Goal: Task Accomplishment & Management: Complete application form

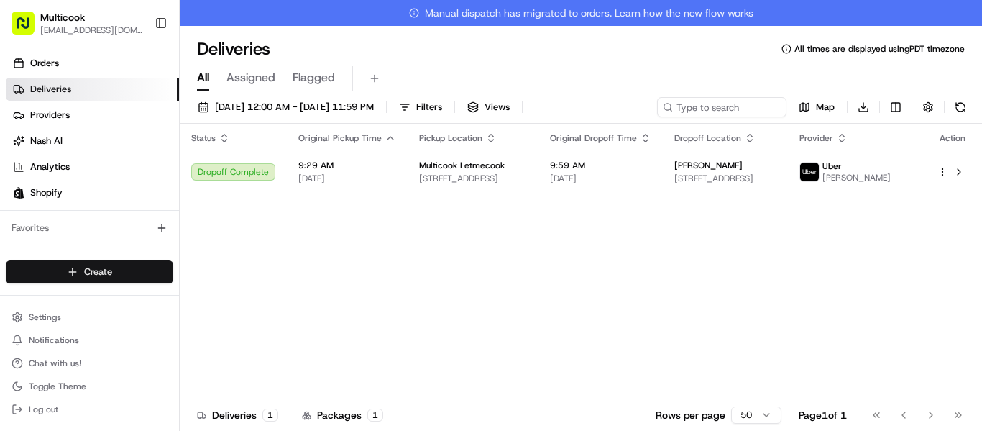
click at [77, 271] on html "Multicook [EMAIL_ADDRESS][DOMAIN_NAME] Toggle Sidebar Orders Deliveries Provide…" at bounding box center [491, 215] width 982 height 431
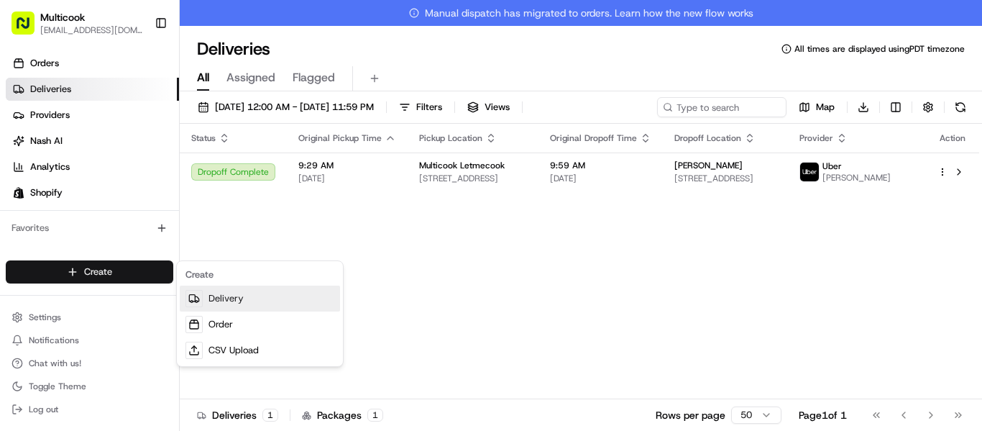
click at [215, 292] on link "Delivery" at bounding box center [260, 298] width 160 height 26
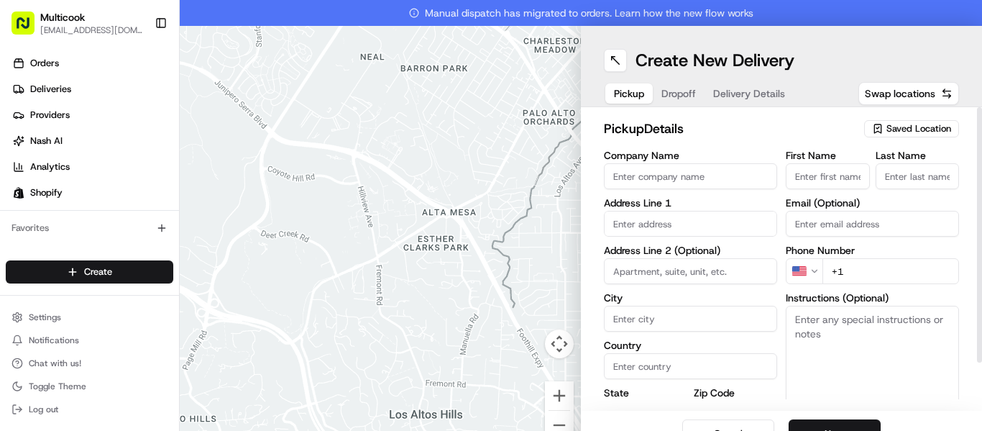
click at [655, 172] on input "Company Name" at bounding box center [690, 176] width 173 height 26
click at [903, 128] on span "Saved Location" at bounding box center [918, 128] width 65 height 13
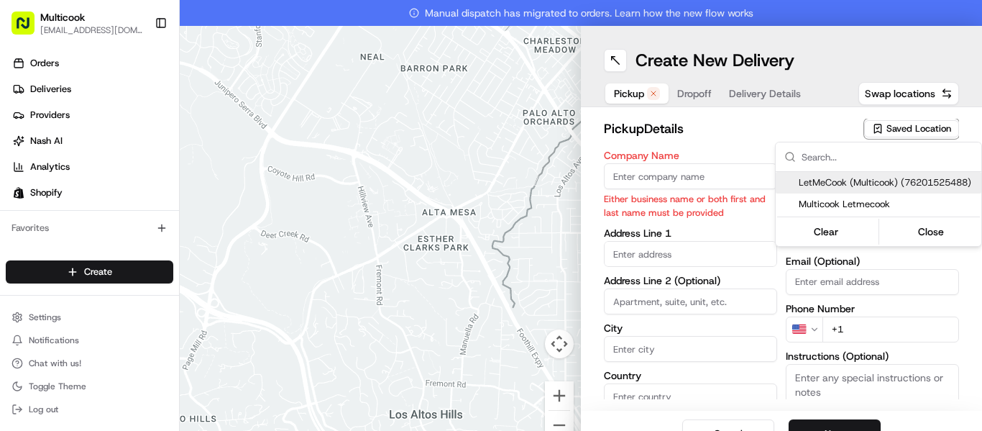
click at [847, 179] on span "LetMeCook (Multicook) (76201525488)" at bounding box center [887, 182] width 177 height 13
type input "LetMeCook (Multicook)"
type input "[STREET_ADDRESS]"
type input "[GEOGRAPHIC_DATA]"
type input "US"
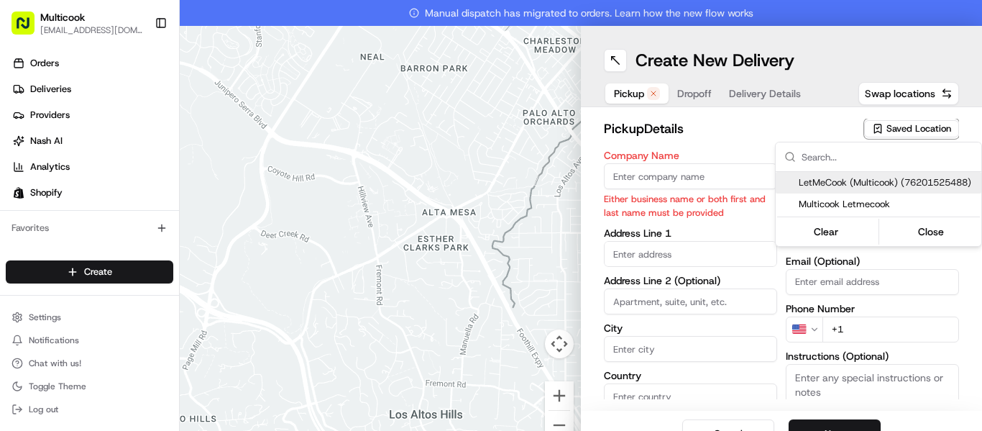
type input "CA"
type input "91423"
type input "[PERSON_NAME]"
type input "Nikityuk"
type input "[EMAIL_ADDRESS][DOMAIN_NAME]"
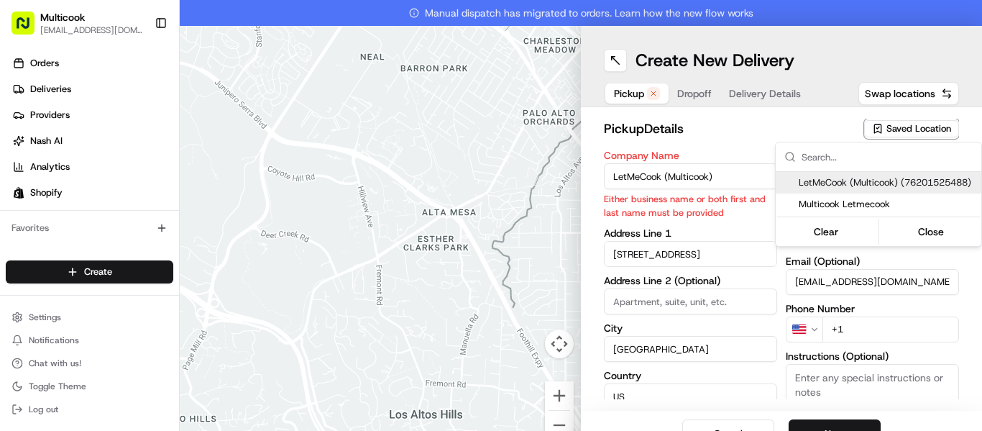
type input "[PHONE_NUMBER]"
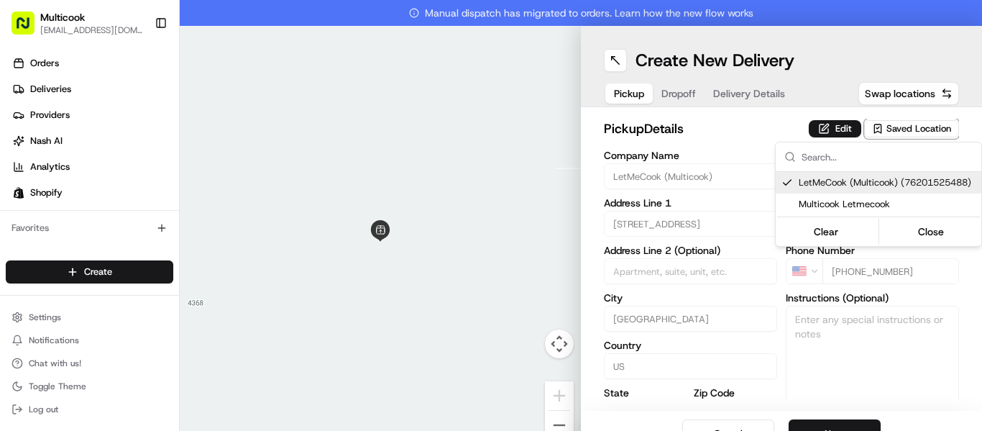
click at [780, 124] on html "Multicook [EMAIL_ADDRESS][DOMAIN_NAME] Toggle Sidebar Orders Deliveries Provide…" at bounding box center [491, 215] width 982 height 431
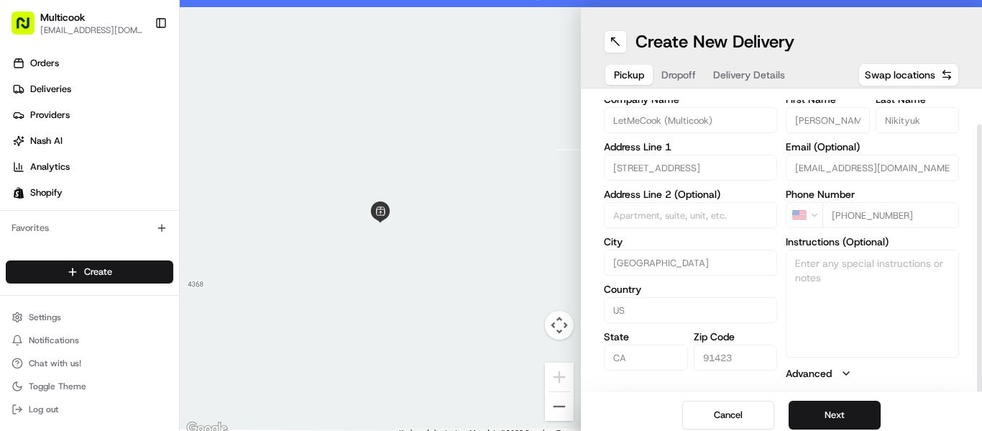
scroll to position [26, 0]
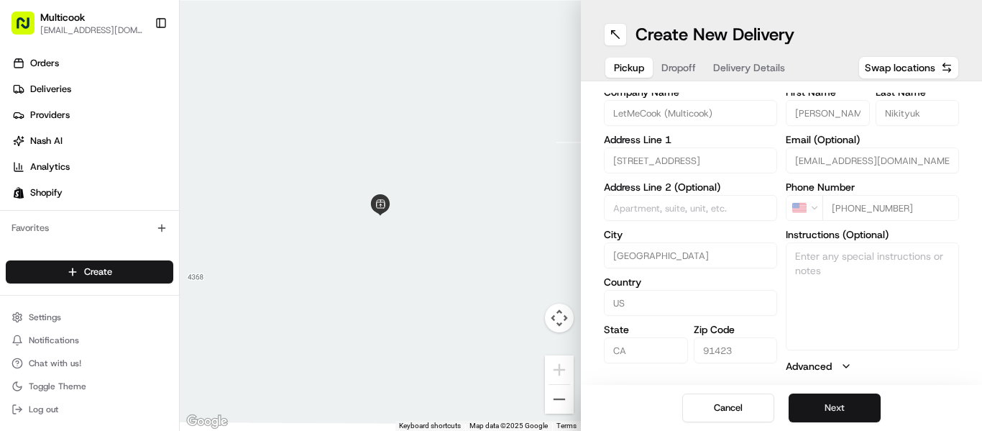
click at [804, 413] on button "Next" at bounding box center [834, 407] width 92 height 29
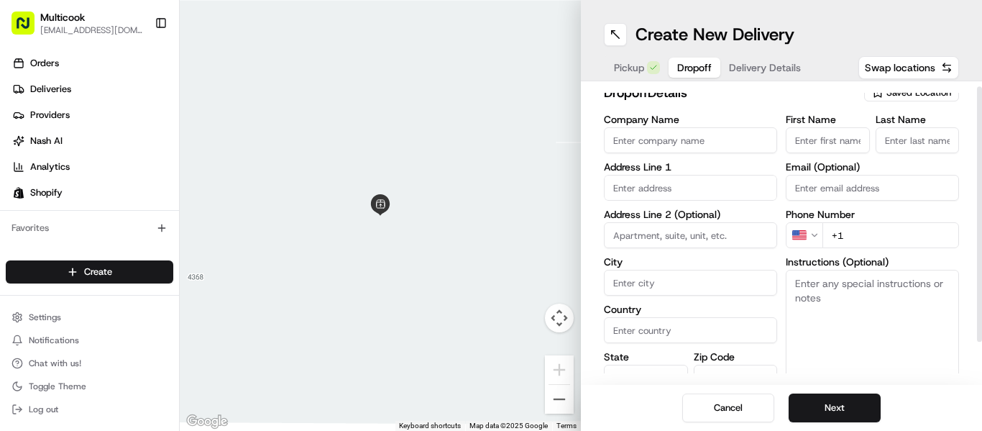
scroll to position [0, 0]
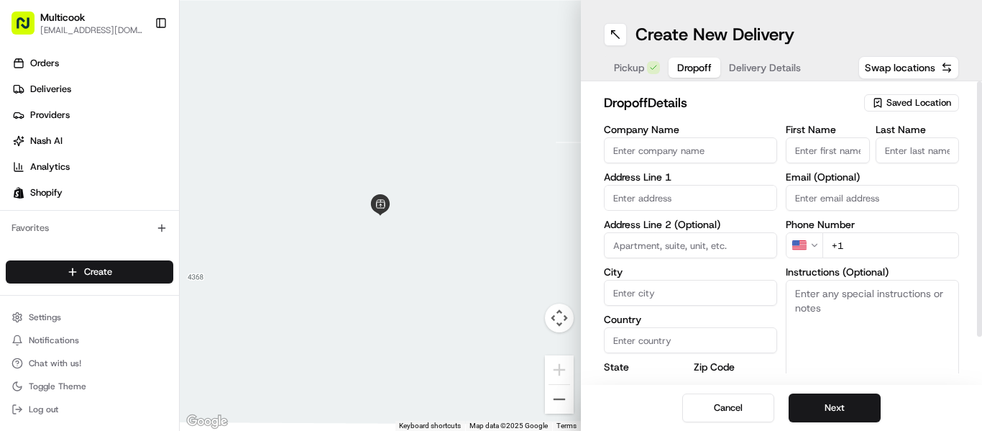
click at [660, 206] on input "text" at bounding box center [690, 198] width 173 height 26
paste input "[STREET_ADDRESS][PERSON_NAME]"
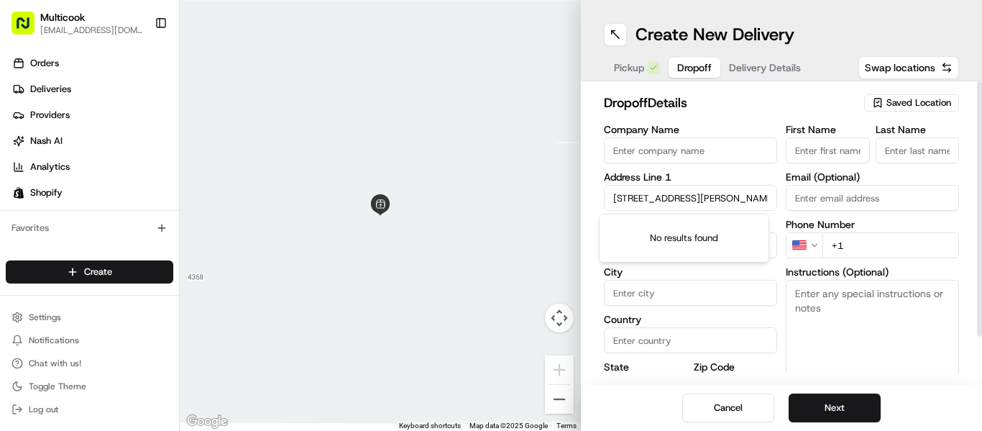
scroll to position [0, 42]
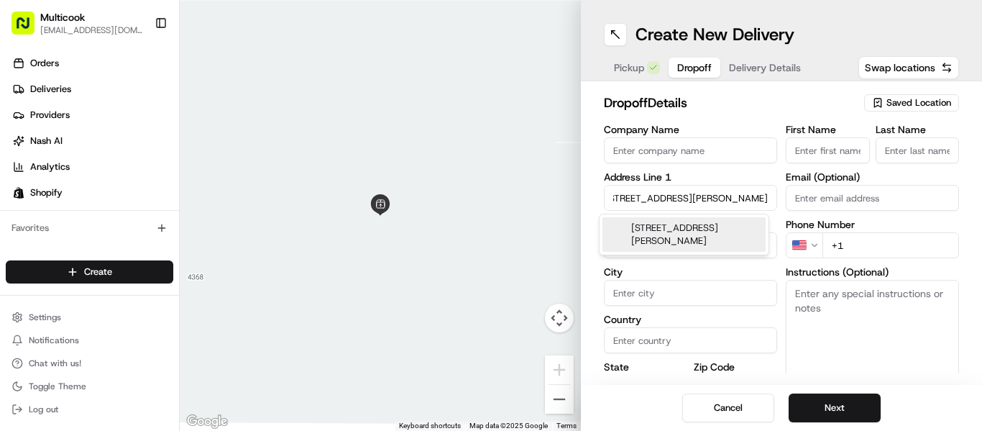
click at [660, 238] on div "[STREET_ADDRESS][PERSON_NAME]" at bounding box center [683, 234] width 163 height 35
type input "[STREET_ADDRESS][PERSON_NAME]"
type input "Santa Clarita"
type input "[GEOGRAPHIC_DATA]"
type input "CA"
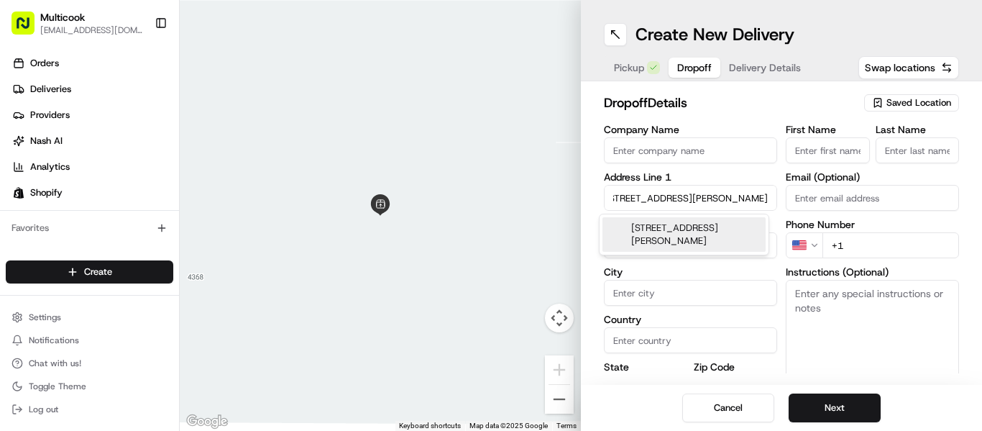
type input "91350"
type input "[STREET_ADDRESS][PERSON_NAME]"
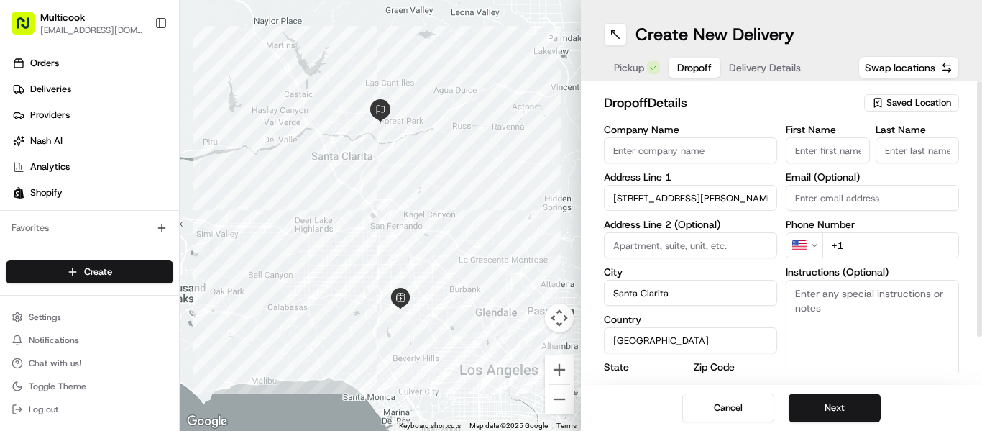
click at [678, 167] on div "Company Name Address Line 1 [STREET_ADDRESS][PERSON_NAME] Address Line 2 (Optio…" at bounding box center [690, 275] width 173 height 302
click at [683, 148] on input "Company Name" at bounding box center [690, 150] width 173 height 26
click at [844, 144] on input "First Name" at bounding box center [828, 150] width 84 height 26
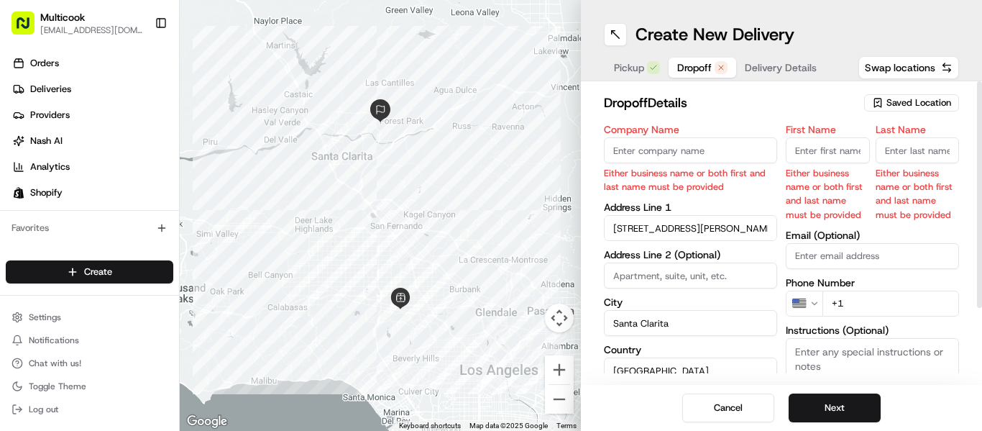
paste input "[PERSON_NAME]"
type input "[PERSON_NAME]"
click at [877, 149] on input "Last Name" at bounding box center [917, 150] width 84 height 26
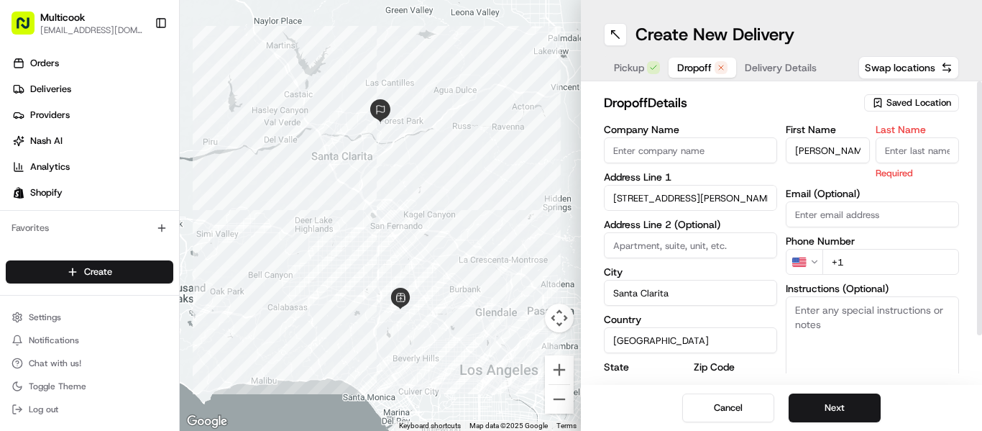
paste input "[PERSON_NAME]"
drag, startPoint x: 893, startPoint y: 153, endPoint x: 870, endPoint y: 157, distance: 22.7
click at [875, 157] on input "[PERSON_NAME]" at bounding box center [917, 150] width 84 height 26
click at [878, 152] on input "Pirus" at bounding box center [917, 150] width 84 height 26
type input "Pirus"
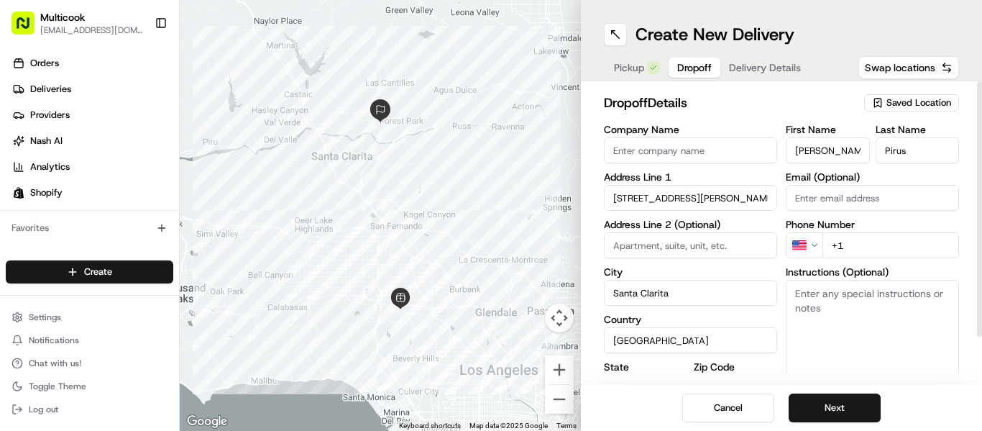
click at [850, 239] on input "+1" at bounding box center [890, 245] width 137 height 26
paste input "tel"
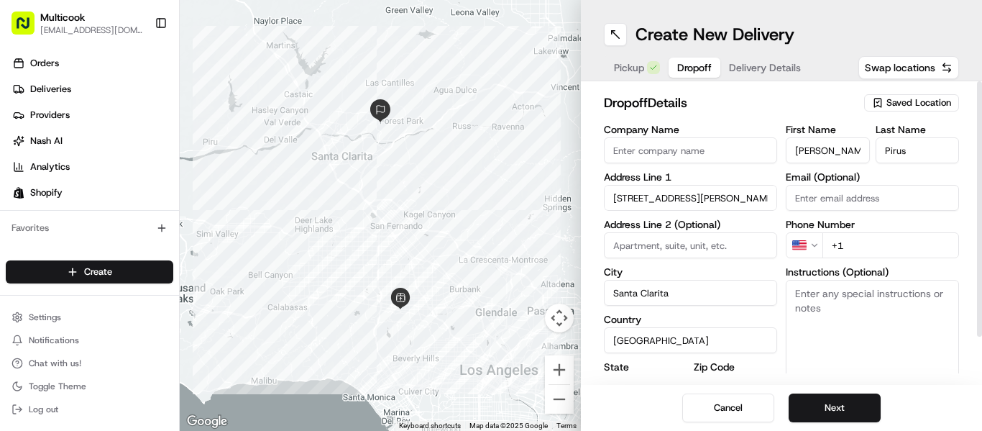
paste input "tel"
drag, startPoint x: 863, startPoint y: 250, endPoint x: 840, endPoint y: 242, distance: 24.3
click at [835, 242] on input "+1 818" at bounding box center [890, 245] width 137 height 26
paste input "213 9580"
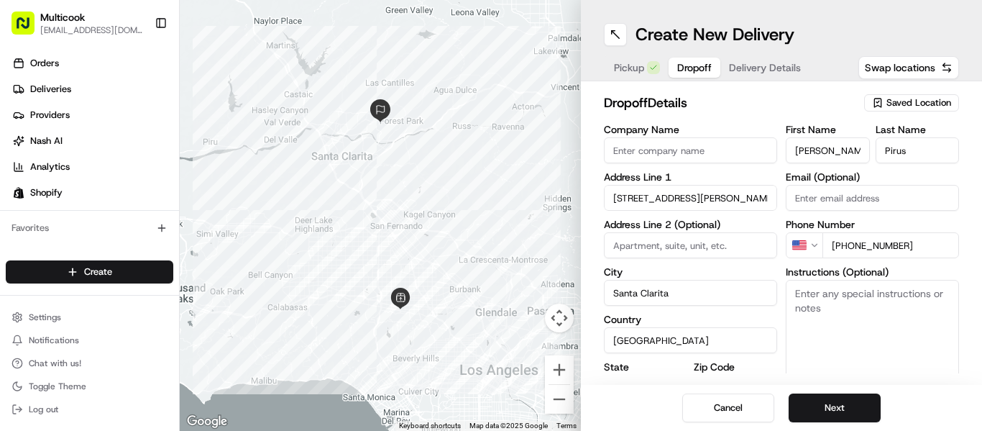
type input "[PHONE_NUMBER]"
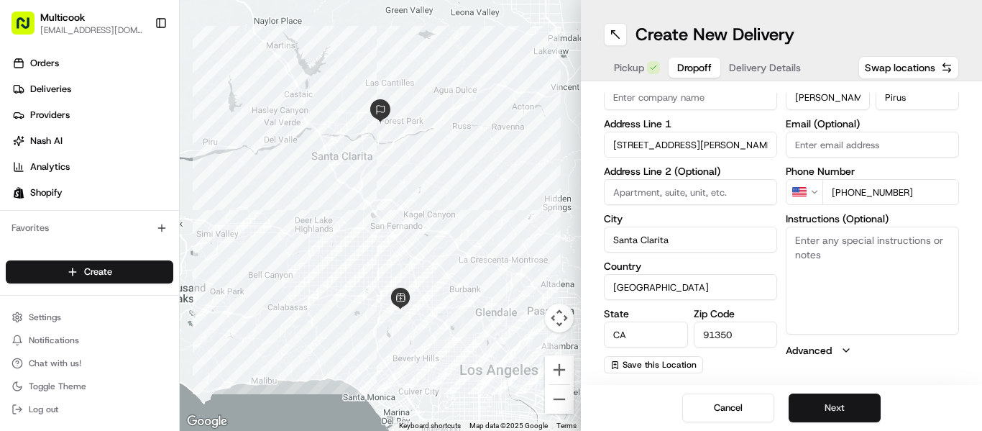
click at [819, 412] on button "Next" at bounding box center [834, 407] width 92 height 29
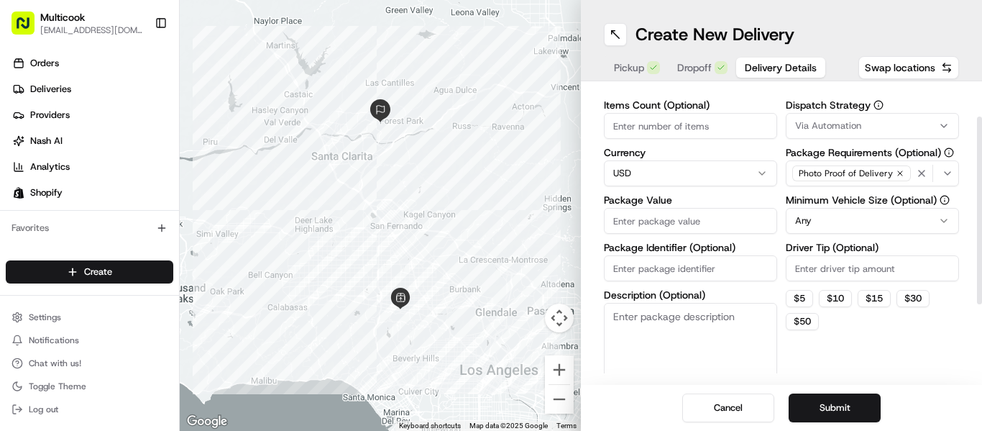
scroll to position [0, 0]
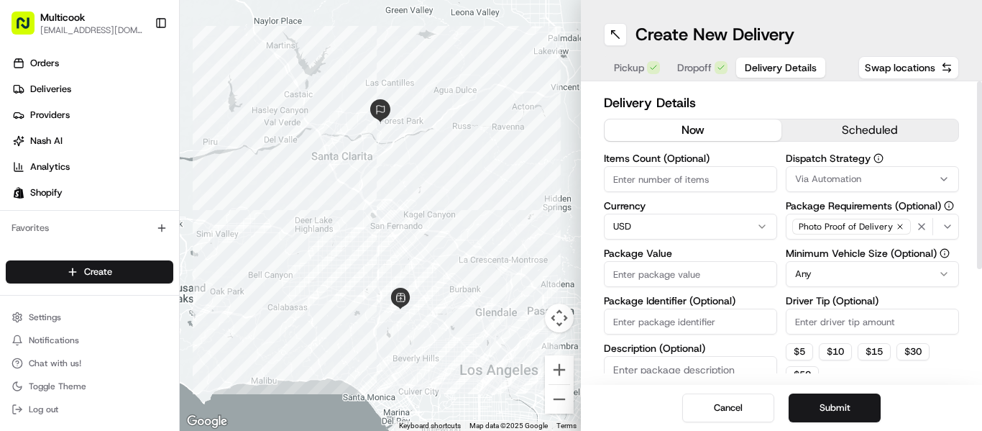
click at [670, 180] on input "Items Count (Optional)" at bounding box center [690, 179] width 173 height 26
type input "2"
click at [683, 263] on input "Package Value" at bounding box center [690, 274] width 173 height 26
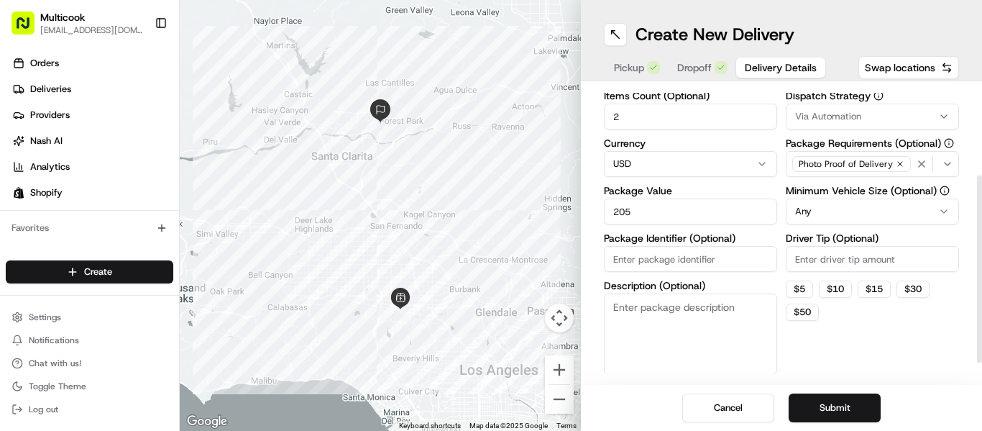
scroll to position [144, 0]
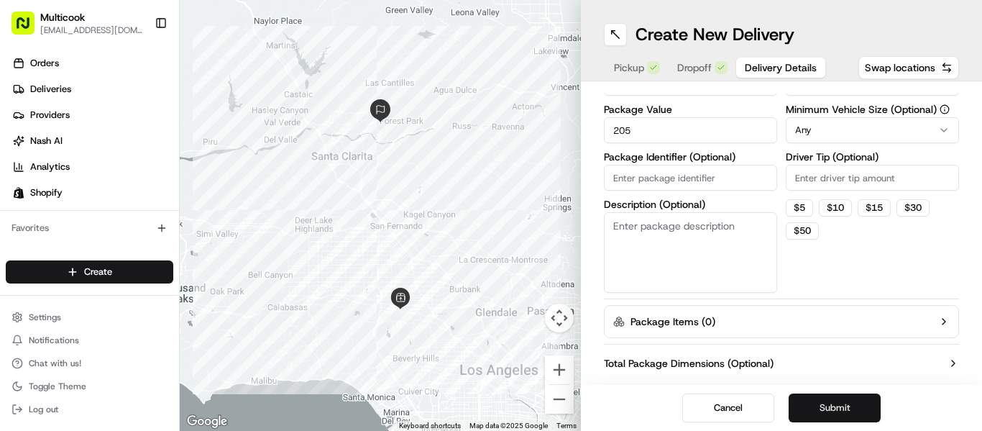
type input "205"
click at [819, 403] on button "Submit" at bounding box center [834, 407] width 92 height 29
